Goal: Connect with others: Connect with others

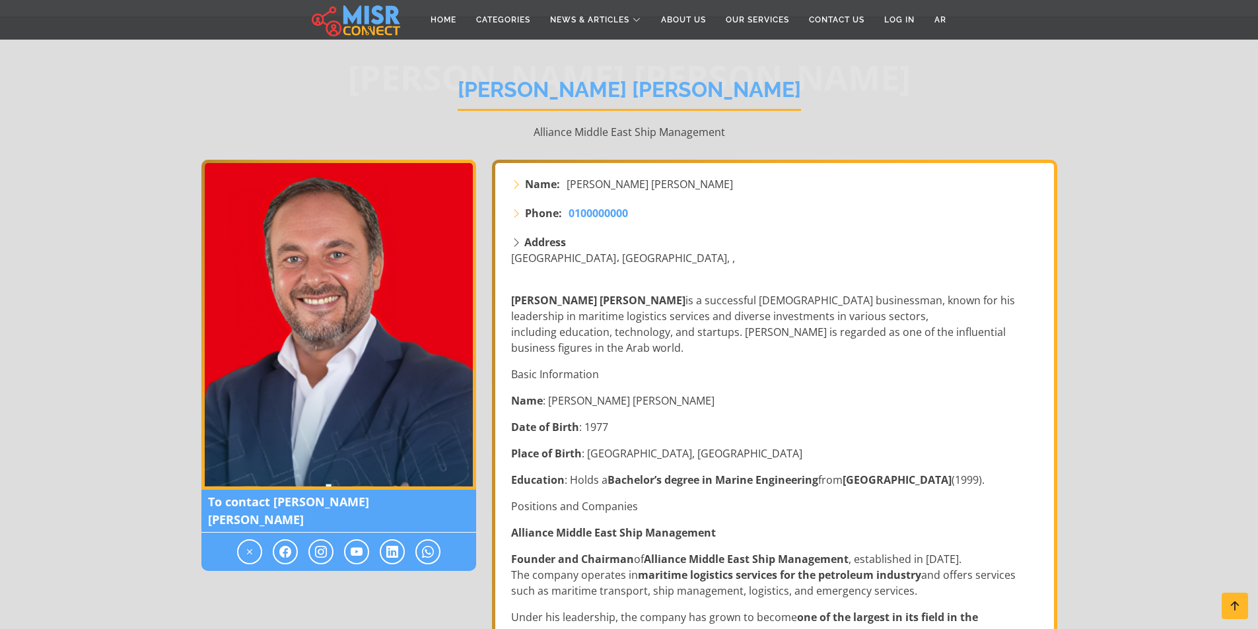
scroll to position [88, 0]
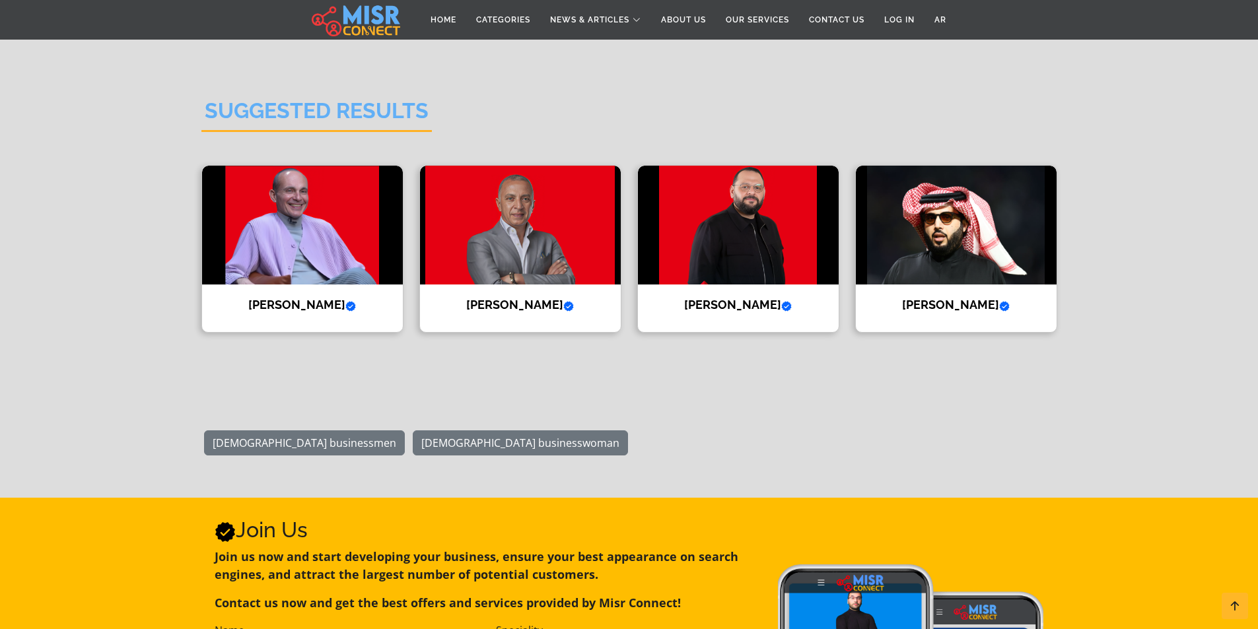
scroll to position [2208, 0]
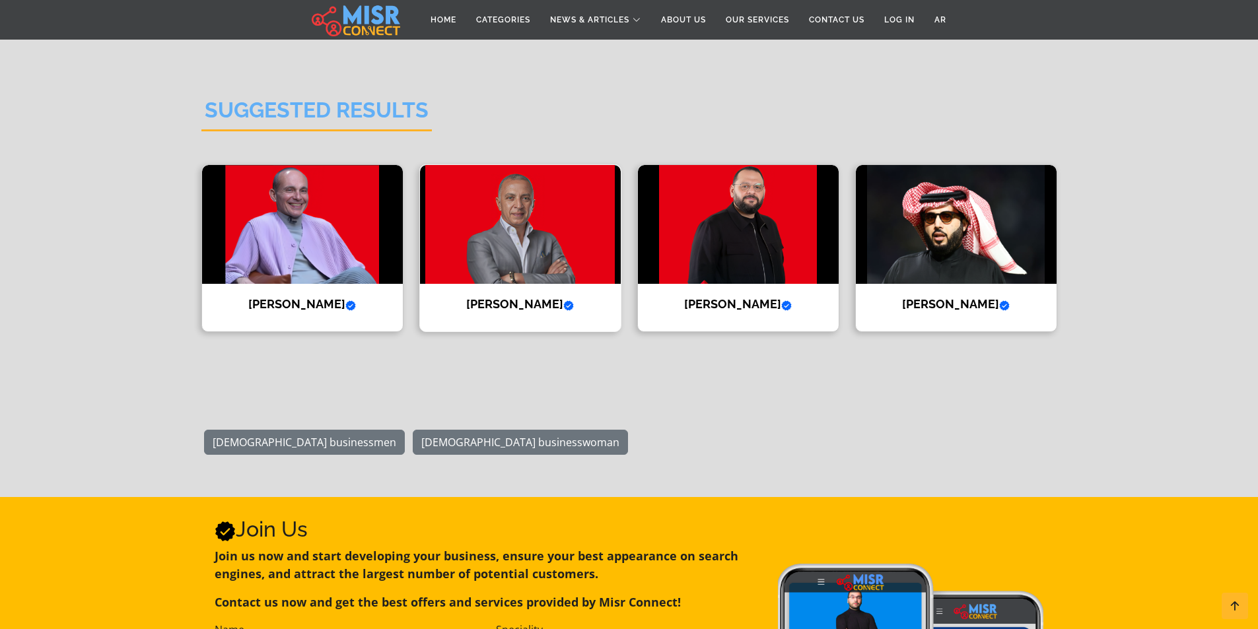
click at [550, 229] on img at bounding box center [520, 224] width 201 height 119
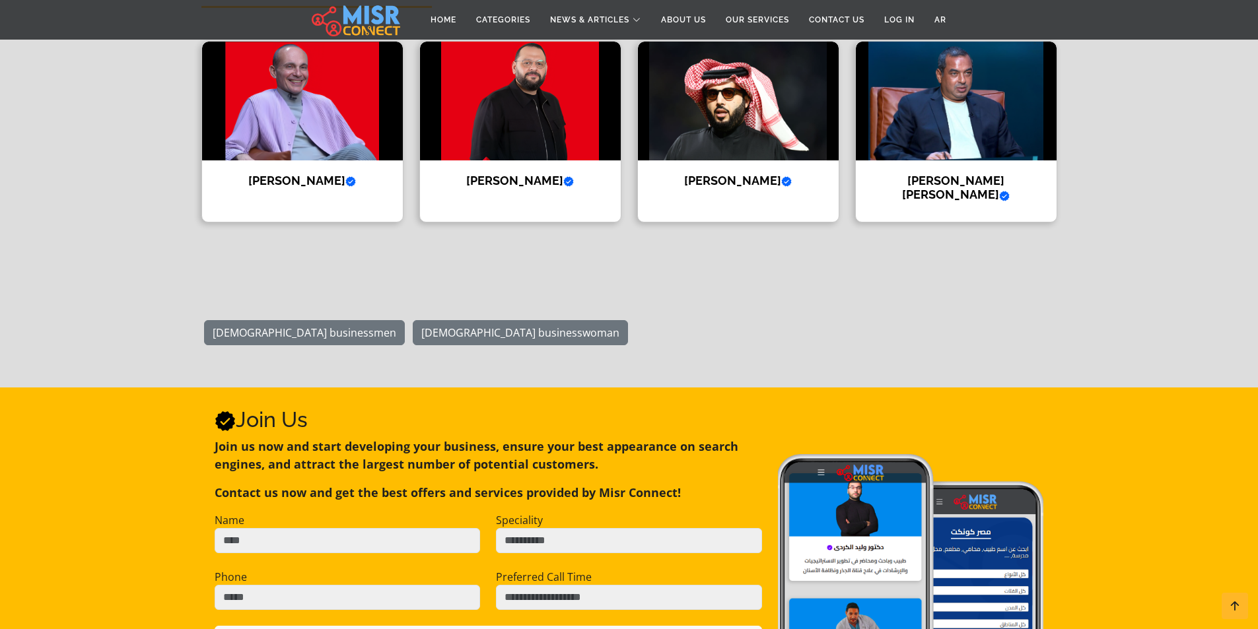
scroll to position [1384, 0]
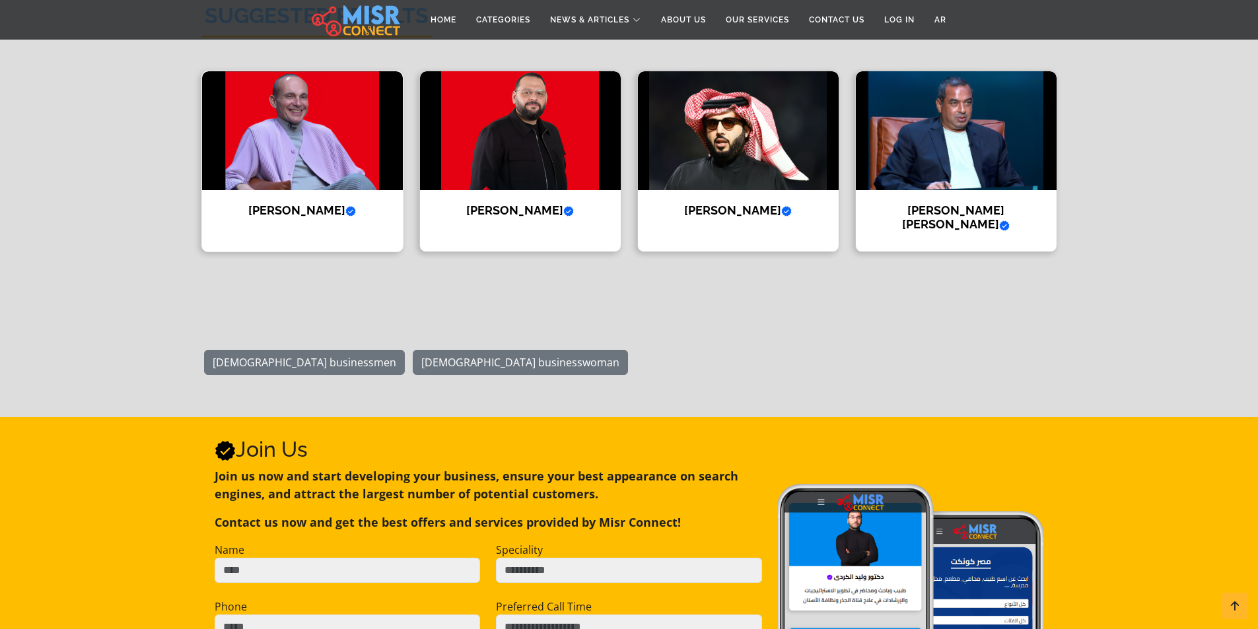
click at [362, 157] on img at bounding box center [302, 130] width 201 height 119
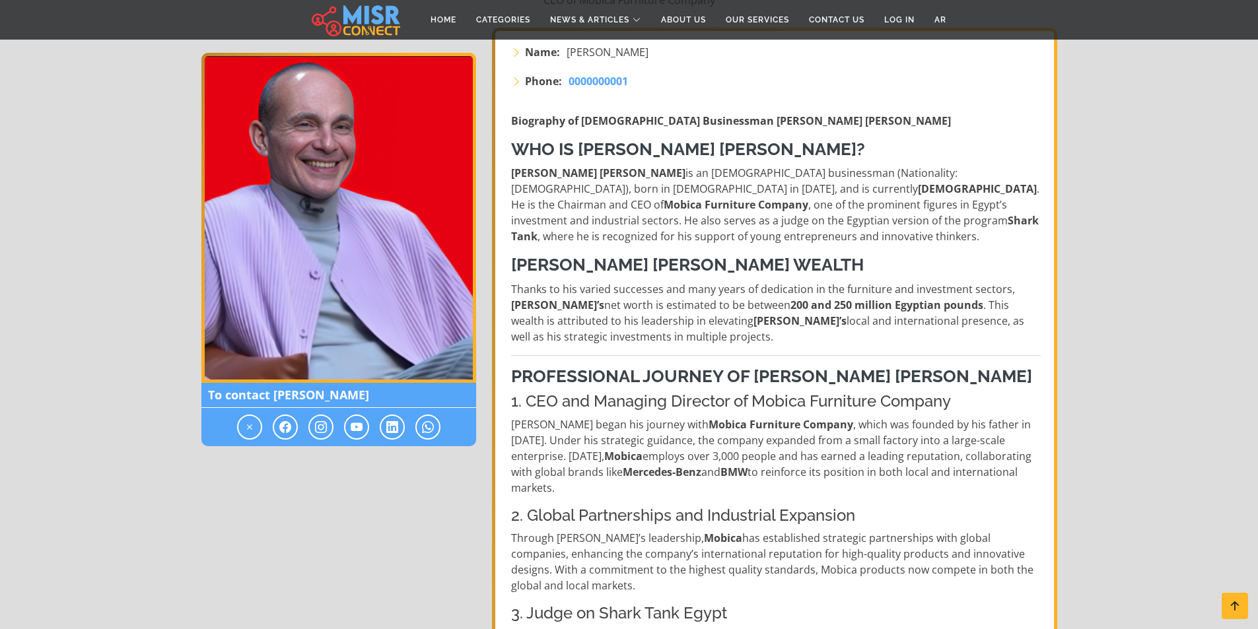
scroll to position [201, 0]
